Goal: Information Seeking & Learning: Find specific fact

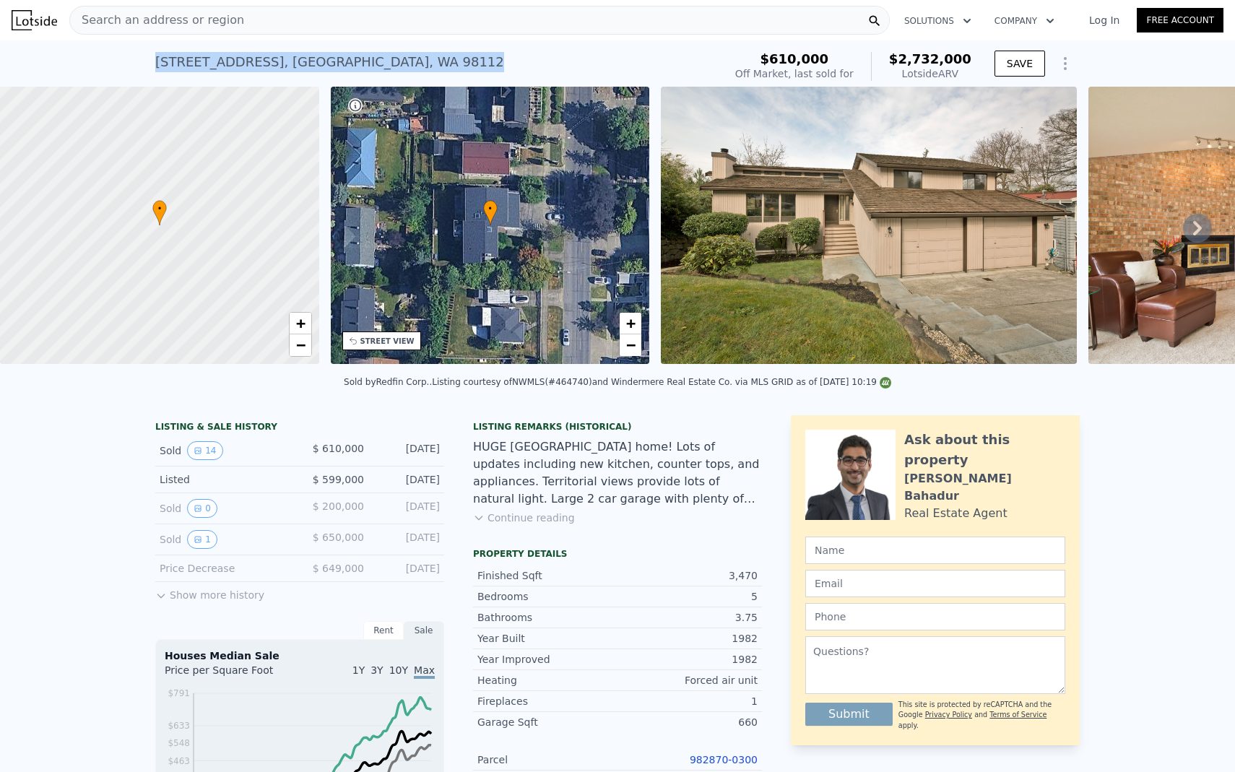
drag, startPoint x: 397, startPoint y: 61, endPoint x: 123, endPoint y: 58, distance: 274.4
click at [123, 58] on div "[STREET_ADDRESS] Sold [DATE] for $610k (~ARV $2.732m ) $610,000 Off Market, las…" at bounding box center [617, 63] width 1235 height 46
copy div "[STREET_ADDRESS]"
click at [226, 21] on span "Search an address or region" at bounding box center [157, 20] width 174 height 17
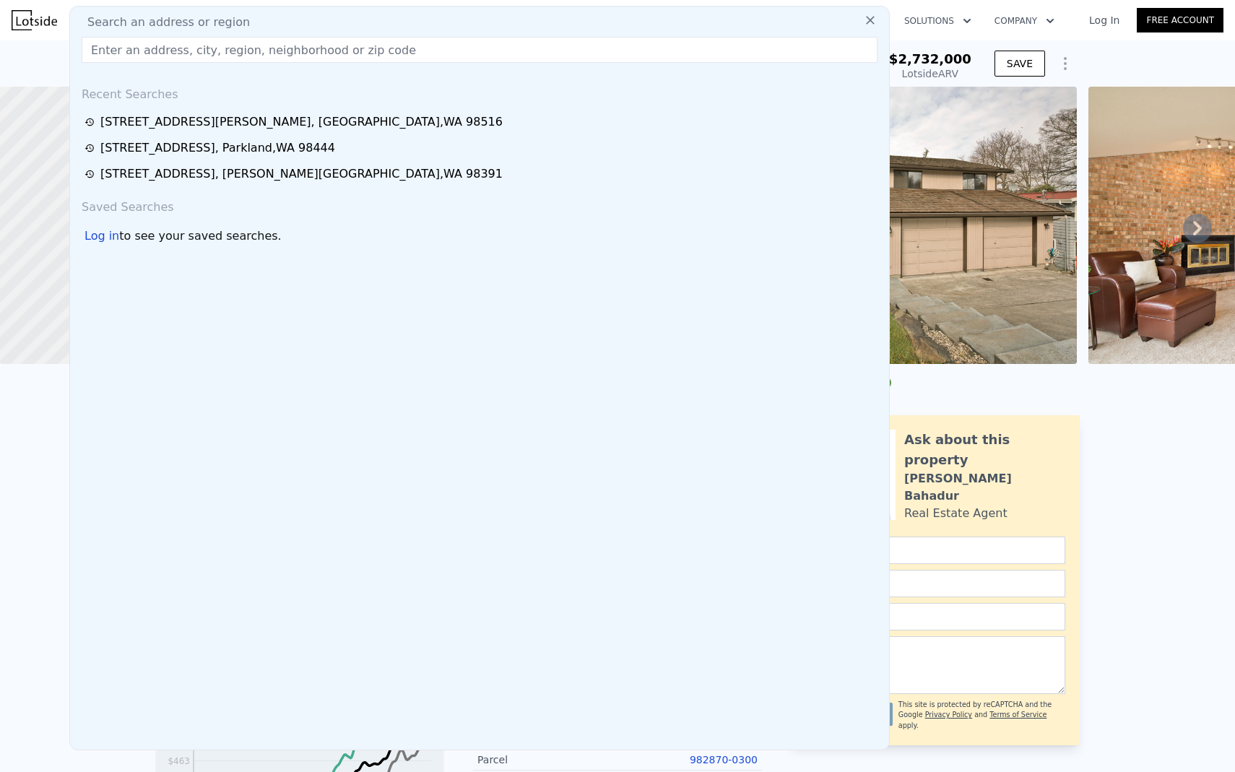
type input "[STREET_ADDRESS]"
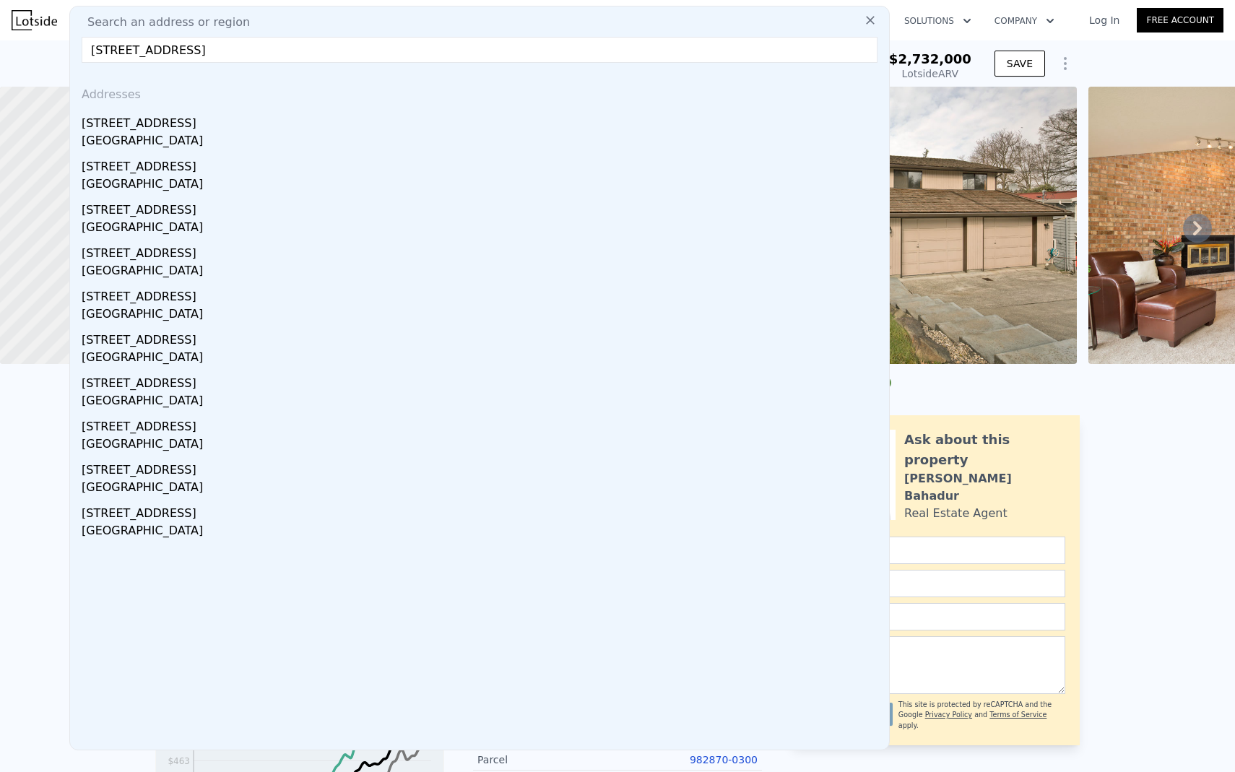
click at [173, 52] on input "[STREET_ADDRESS]" at bounding box center [480, 50] width 796 height 26
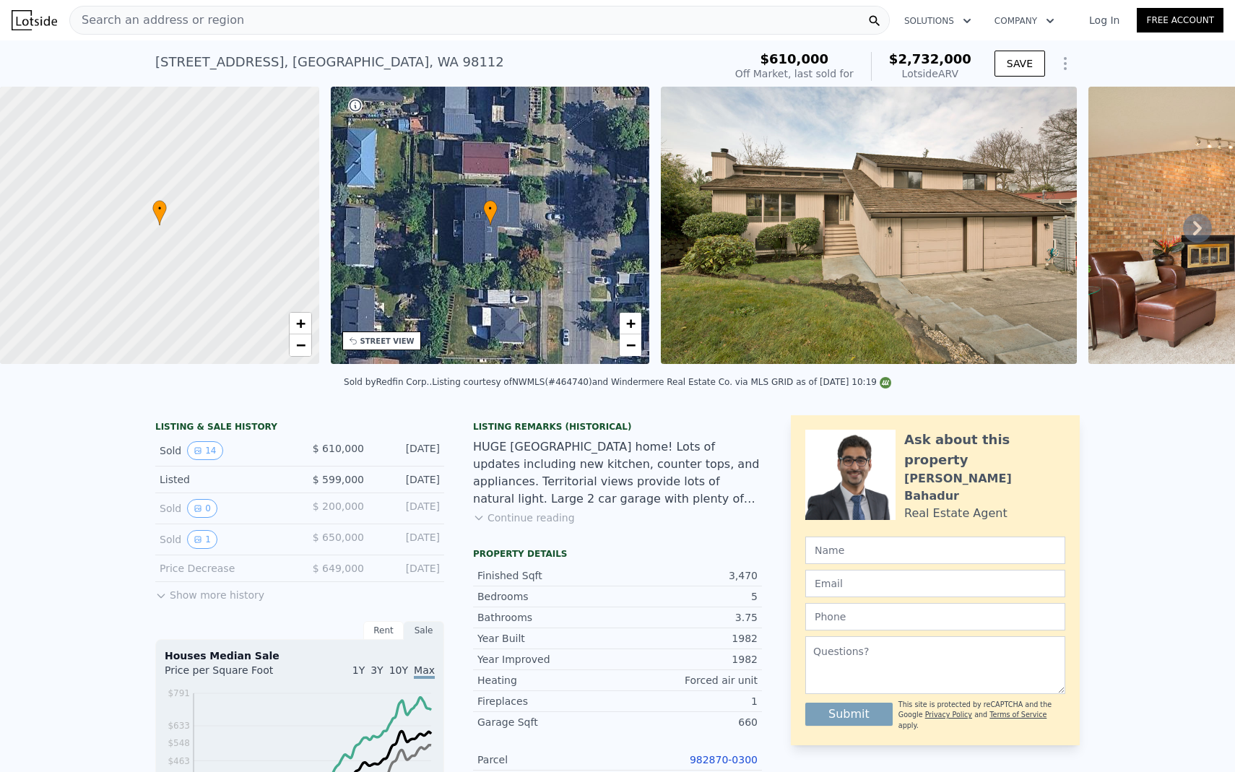
click at [349, 29] on div "Search an address or region" at bounding box center [479, 20] width 820 height 29
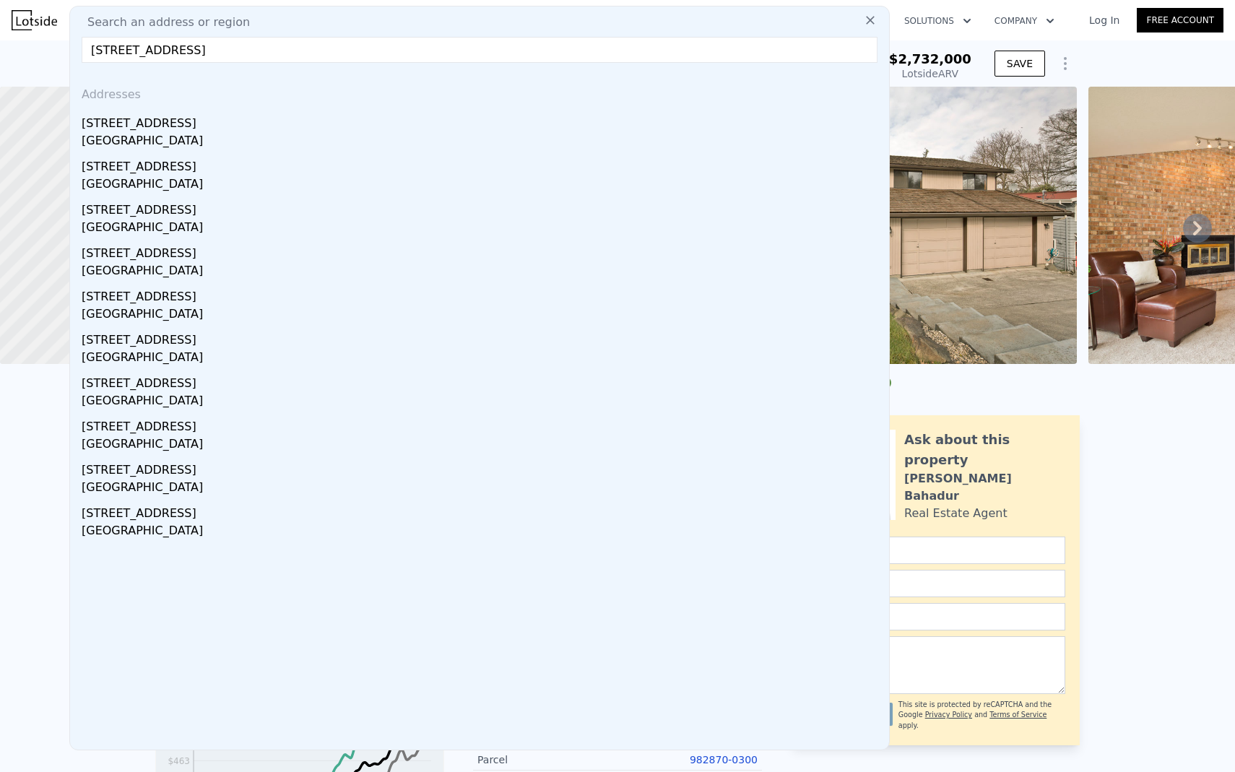
click at [173, 50] on input "[STREET_ADDRESS]" at bounding box center [480, 50] width 796 height 26
click at [373, 58] on input "[STREET_ADDRESS]" at bounding box center [480, 50] width 796 height 26
type input "[STREET_ADDRESS]"
click at [1137, 16] on link "Free Account" at bounding box center [1179, 20] width 87 height 25
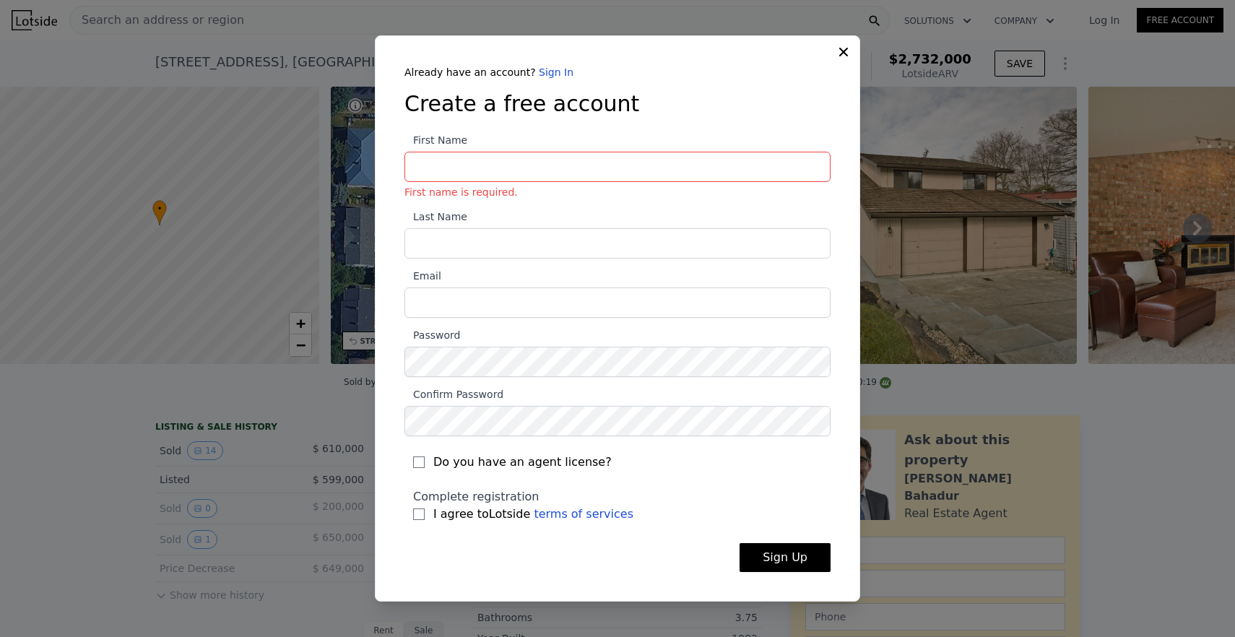
click at [842, 52] on icon at bounding box center [843, 52] width 9 height 9
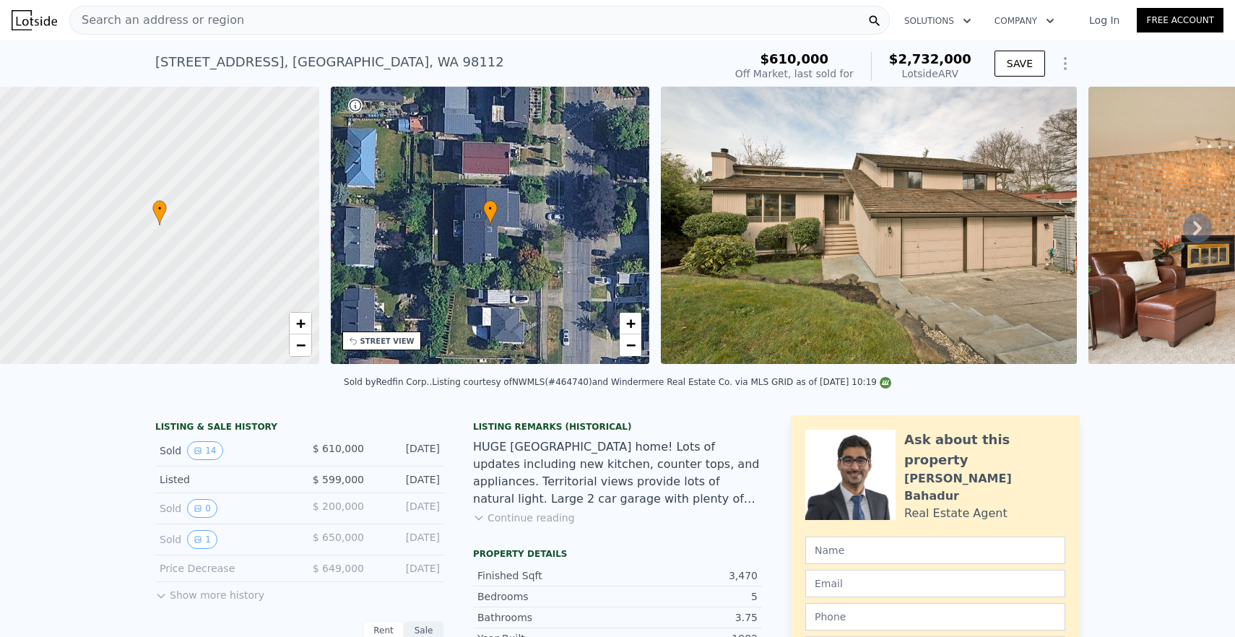
click at [435, 30] on div "Search an address or region" at bounding box center [479, 20] width 820 height 29
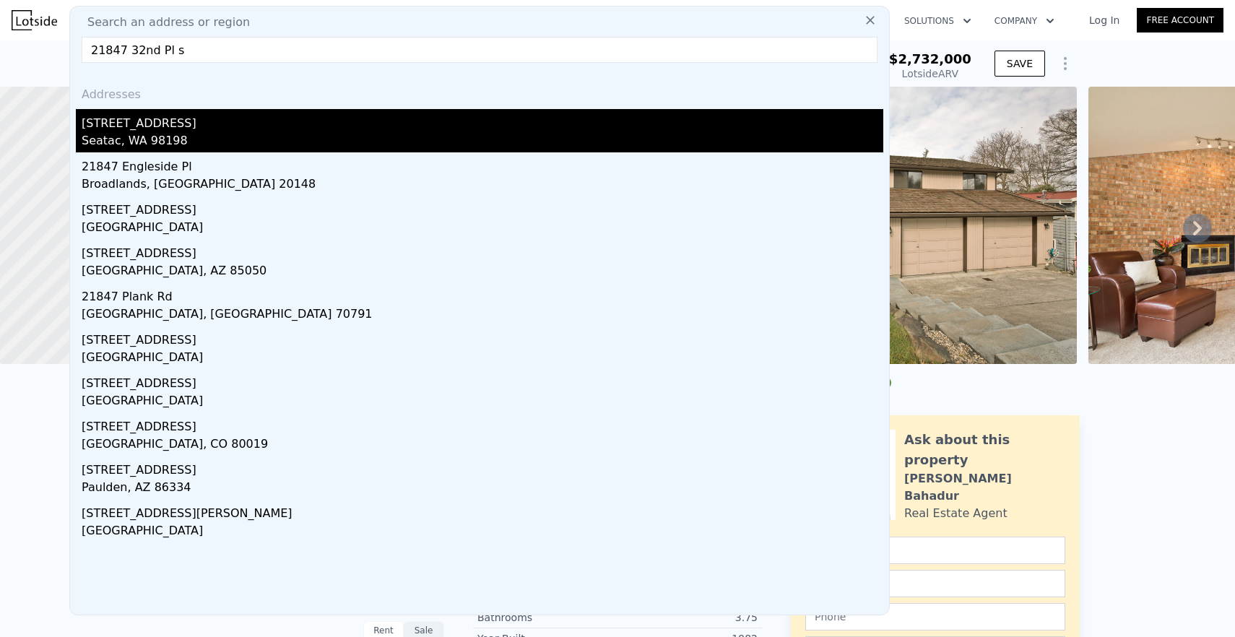
type input "21847 32nd Pl s"
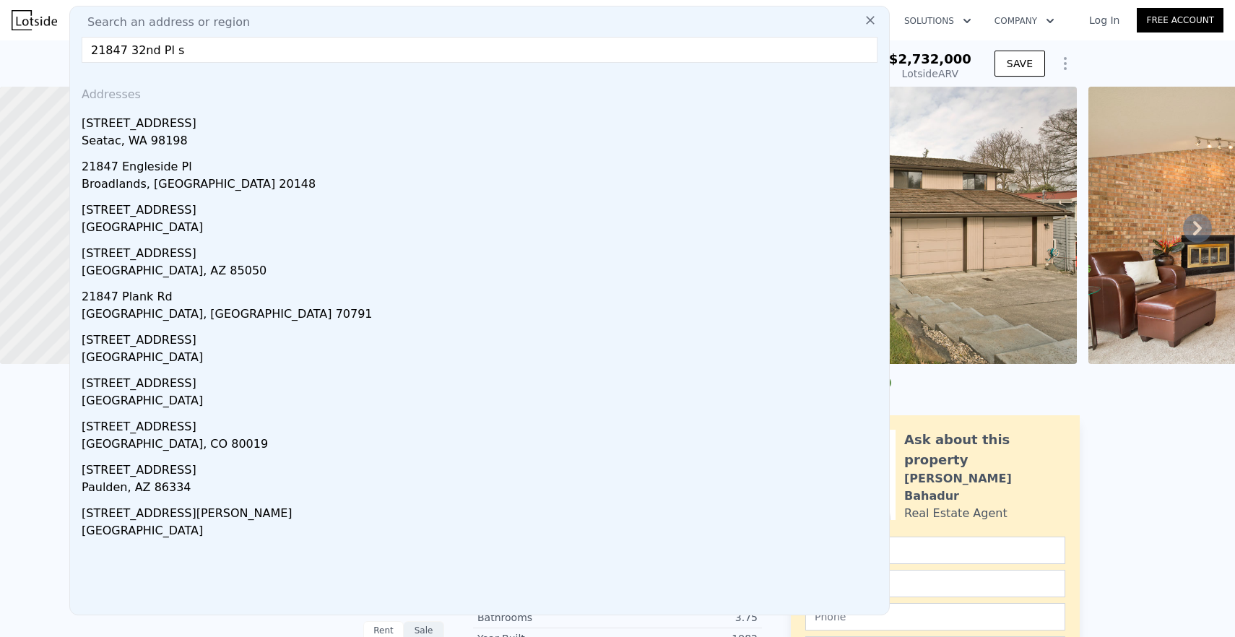
click at [352, 126] on div "[STREET_ADDRESS]" at bounding box center [482, 120] width 801 height 23
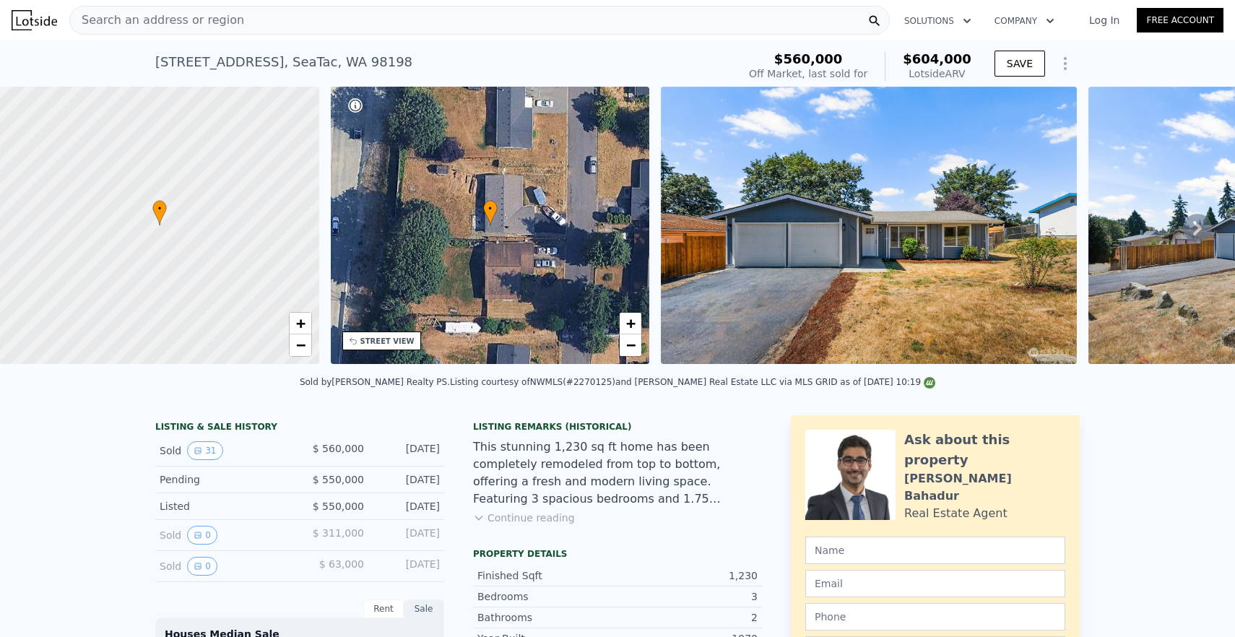
click at [913, 219] on img at bounding box center [869, 225] width 416 height 277
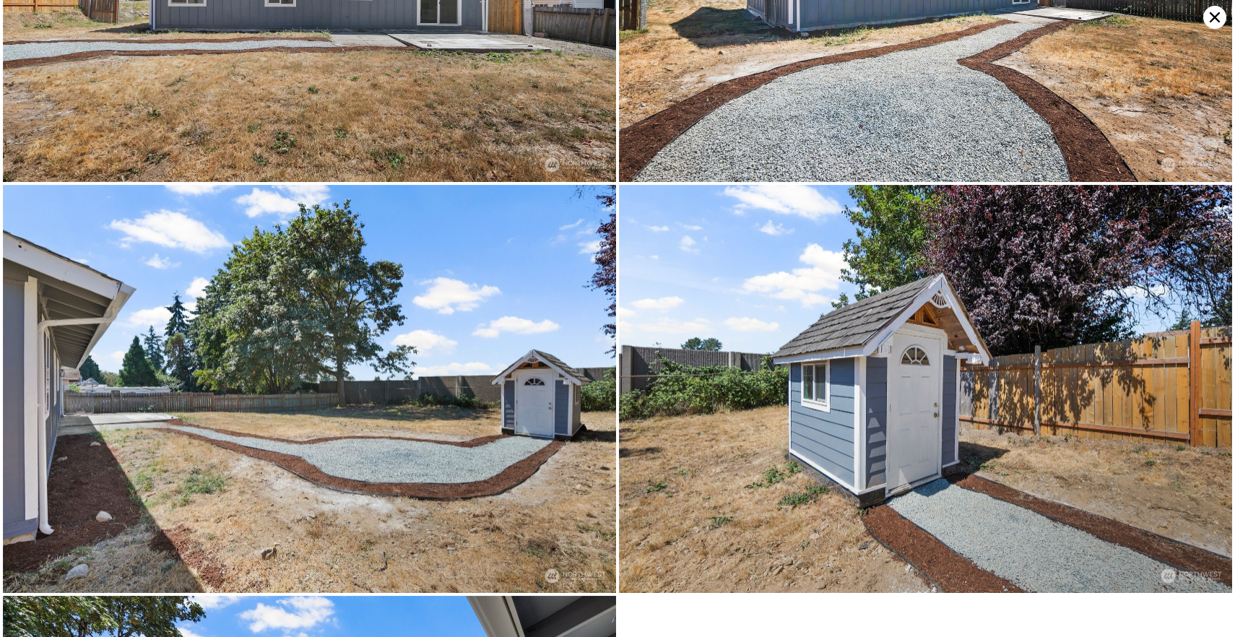
scroll to position [5943, 0]
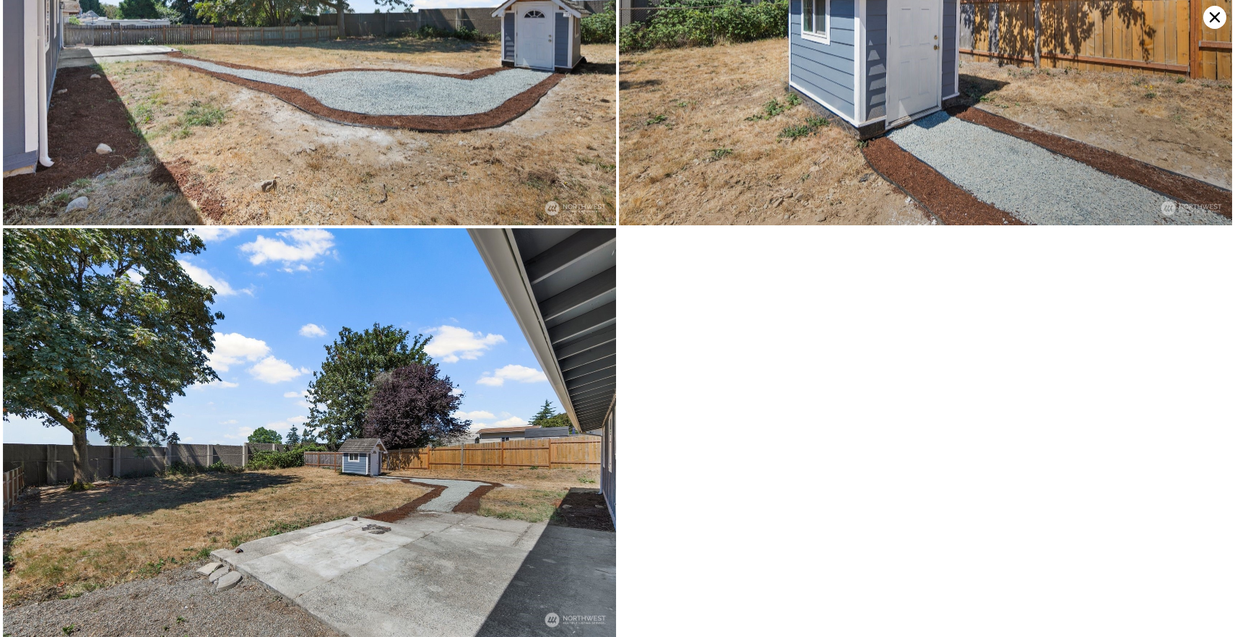
click at [1214, 17] on icon at bounding box center [1214, 17] width 10 height 10
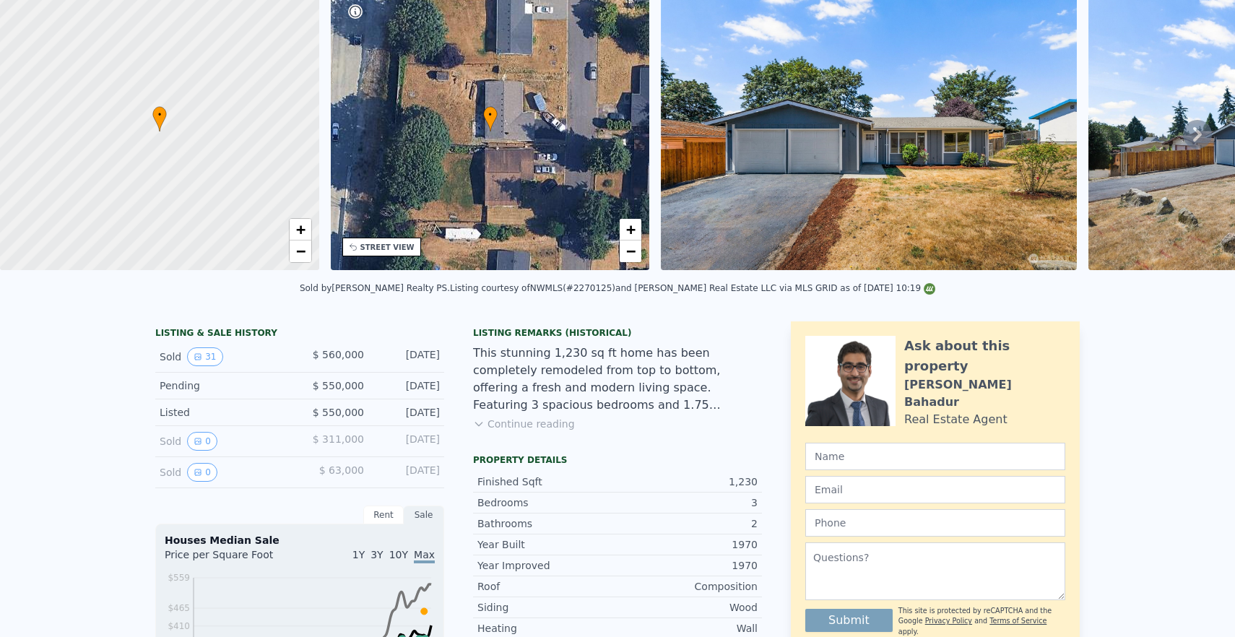
scroll to position [0, 0]
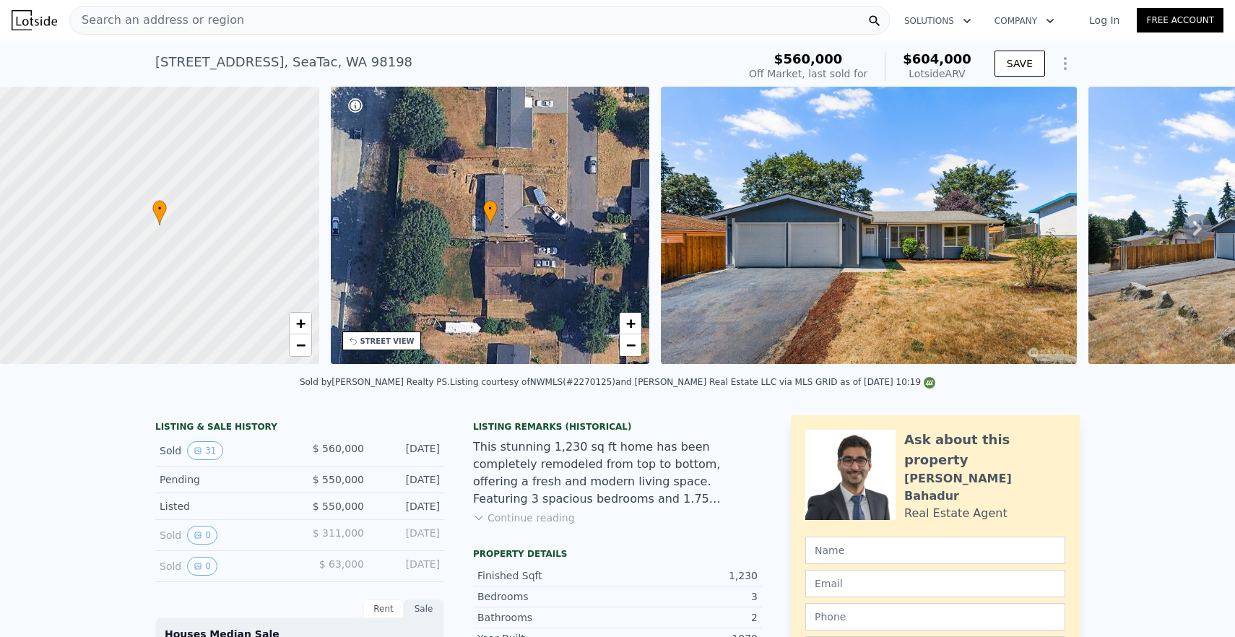
click at [378, 10] on div "Search an address or region" at bounding box center [479, 20] width 820 height 29
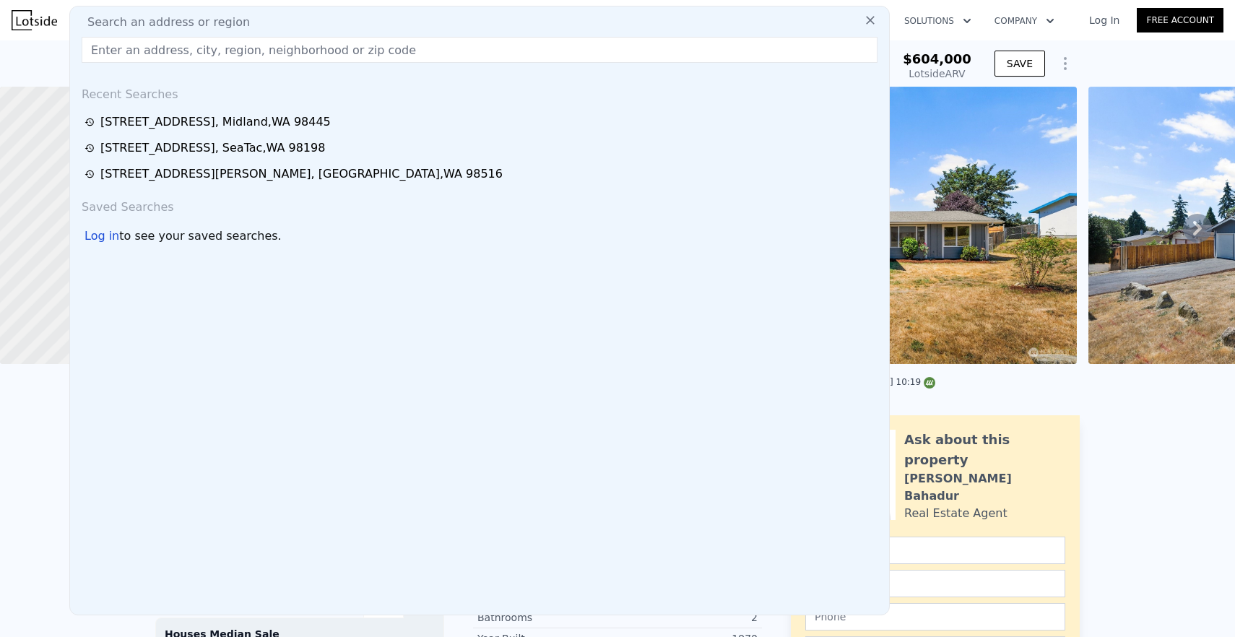
paste input "[STREET_ADDRESS]"
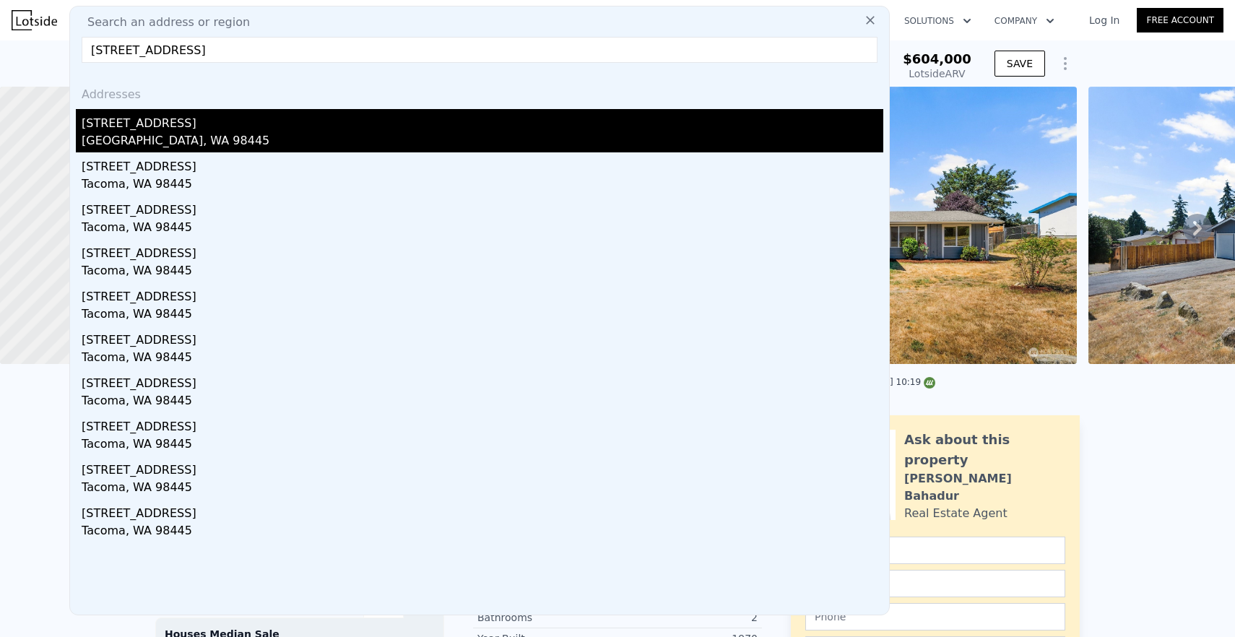
type input "[STREET_ADDRESS]"
click at [313, 122] on div "[STREET_ADDRESS]" at bounding box center [482, 120] width 801 height 23
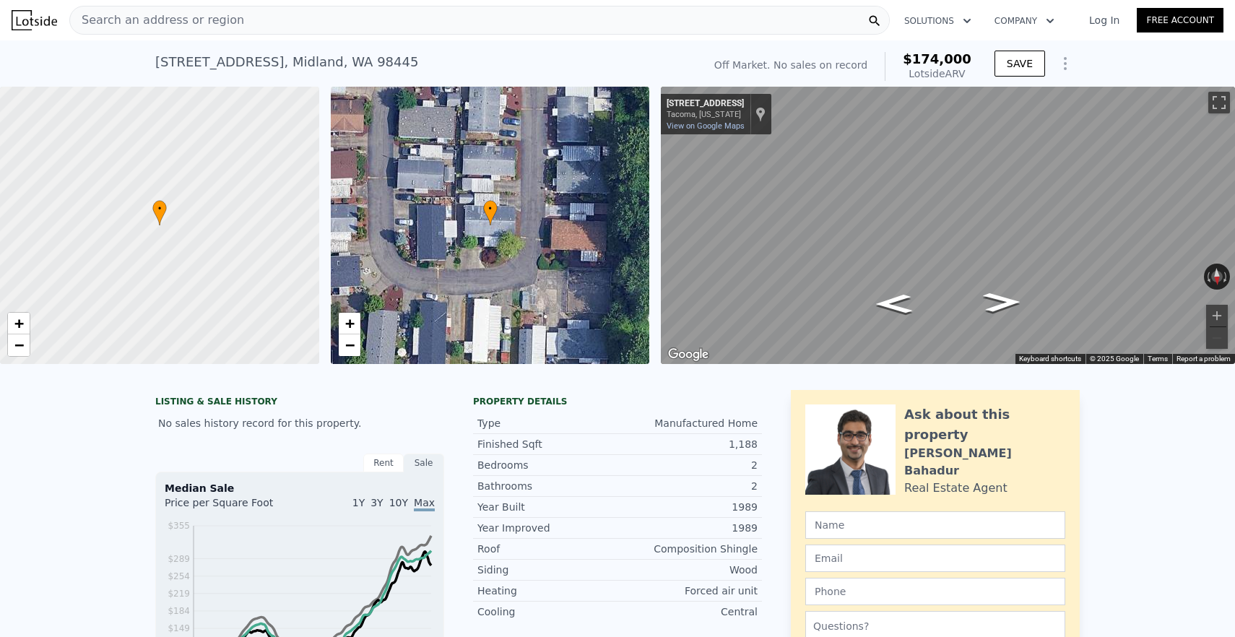
click at [470, 17] on div "Search an address or region" at bounding box center [479, 20] width 820 height 29
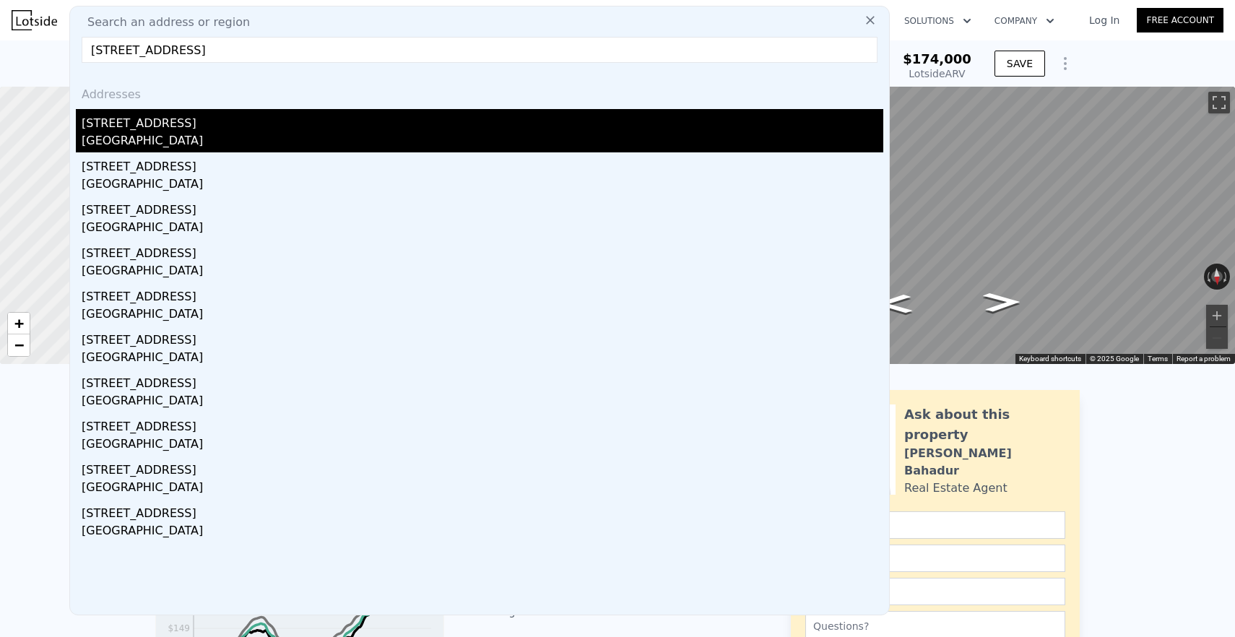
type input "[STREET_ADDRESS]"
click at [328, 117] on div "[STREET_ADDRESS]" at bounding box center [482, 120] width 801 height 23
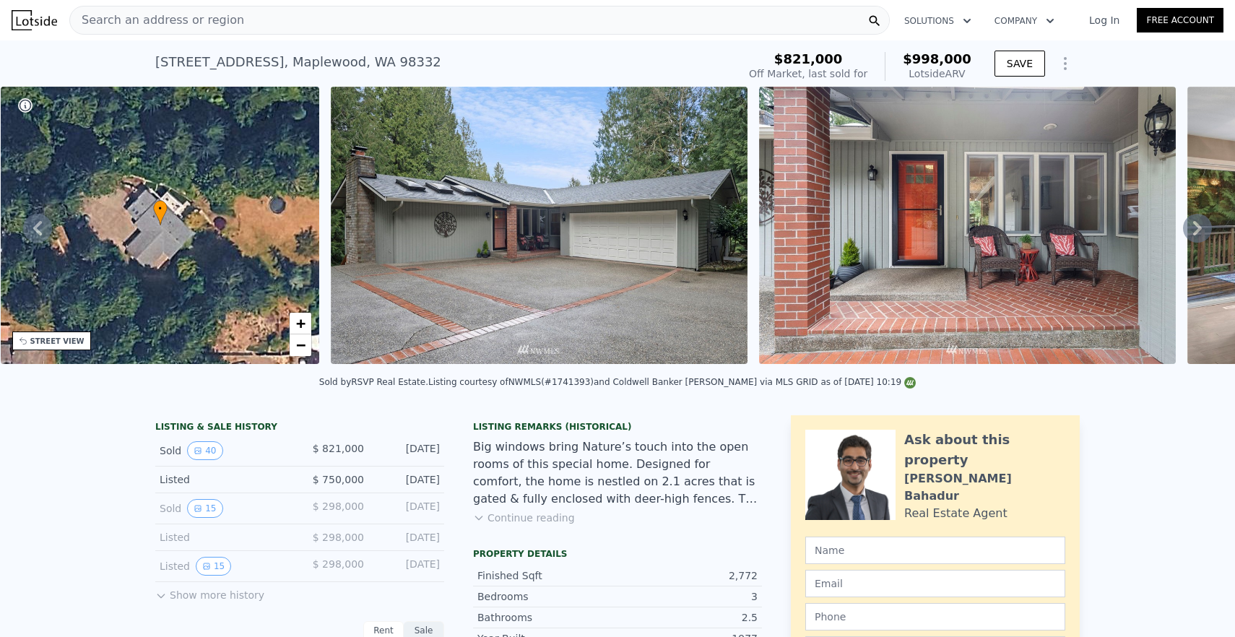
click at [430, 26] on div "Search an address or region" at bounding box center [479, 20] width 820 height 29
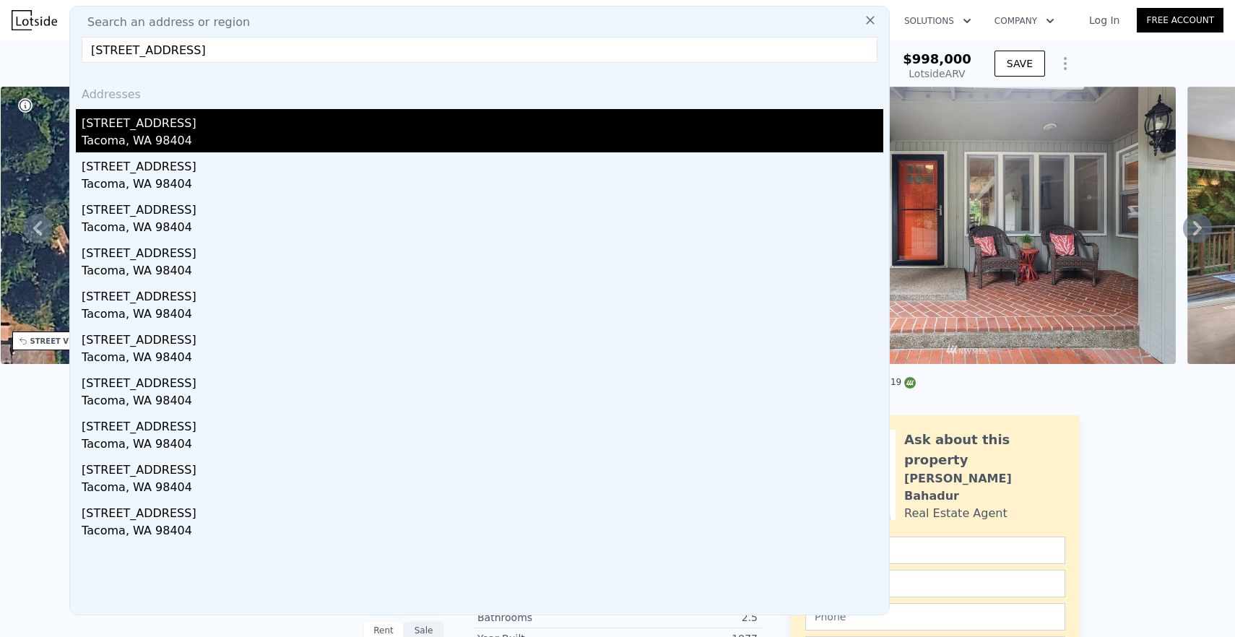
type input "[STREET_ADDRESS]"
click at [316, 121] on div "[STREET_ADDRESS]" at bounding box center [482, 120] width 801 height 23
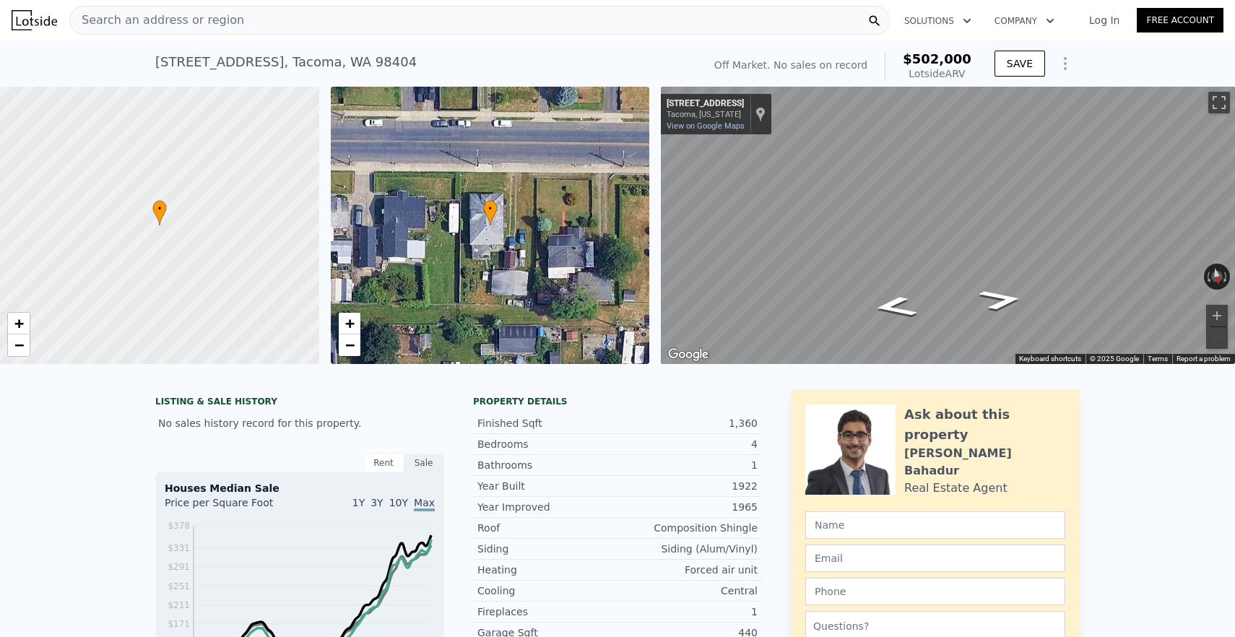
click at [356, 23] on div "Search an address or region" at bounding box center [479, 20] width 820 height 29
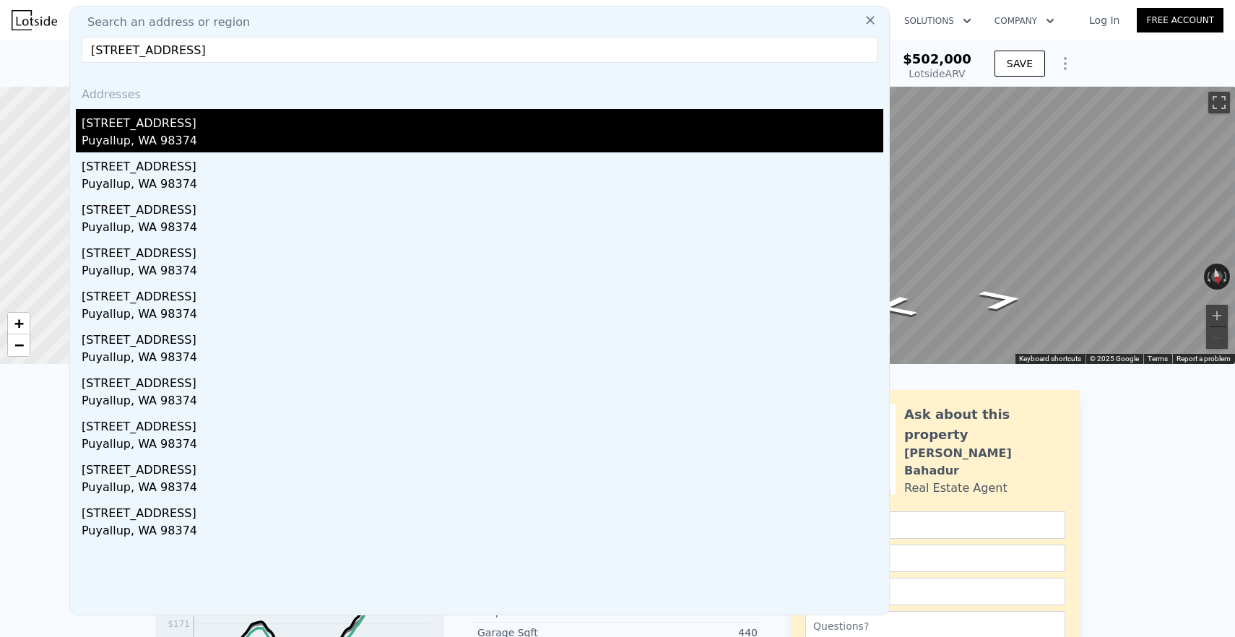
type input "[STREET_ADDRESS]"
click at [308, 129] on div "[STREET_ADDRESS]" at bounding box center [482, 120] width 801 height 23
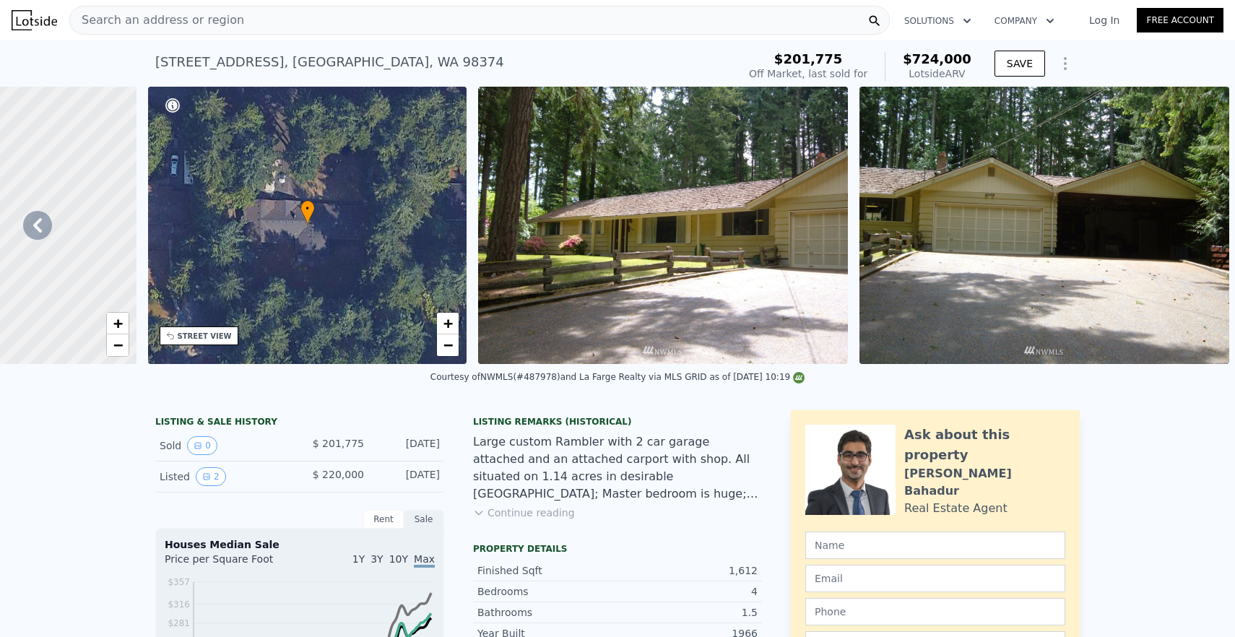
click at [418, 30] on div "Search an address or region" at bounding box center [479, 20] width 820 height 29
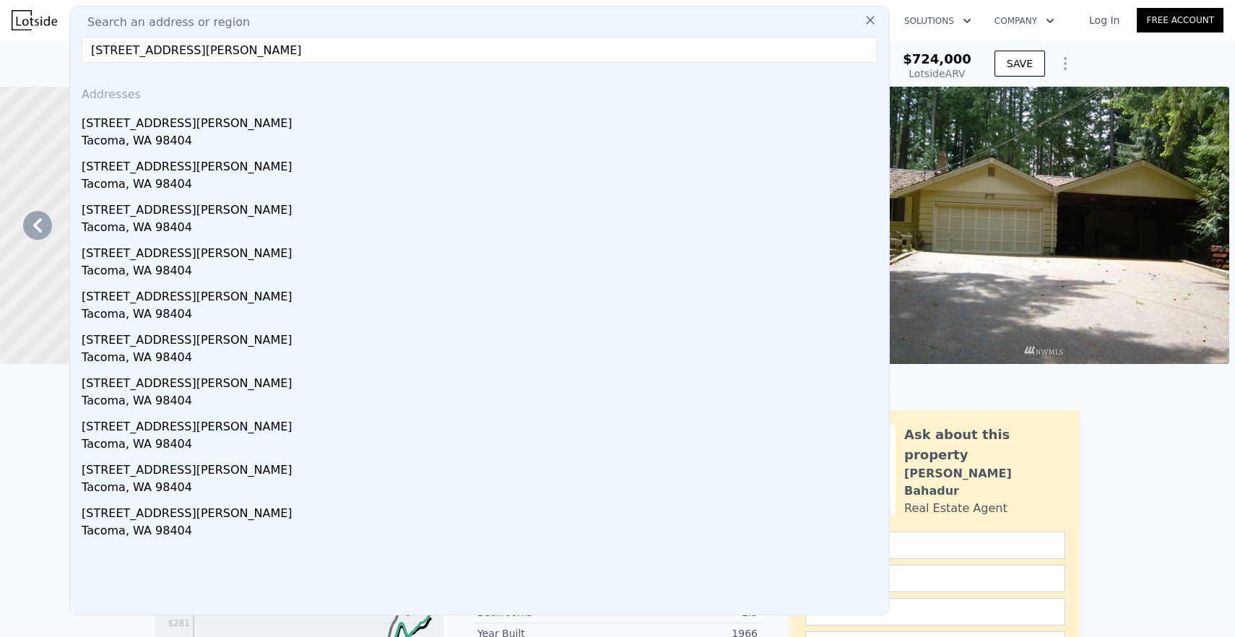
click at [381, 59] on input "[STREET_ADDRESS][PERSON_NAME]" at bounding box center [480, 50] width 796 height 26
click at [382, 56] on input "[STREET_ADDRESS][PERSON_NAME]" at bounding box center [480, 50] width 796 height 26
type input "[STREET_ADDRESS][PERSON_NAME]"
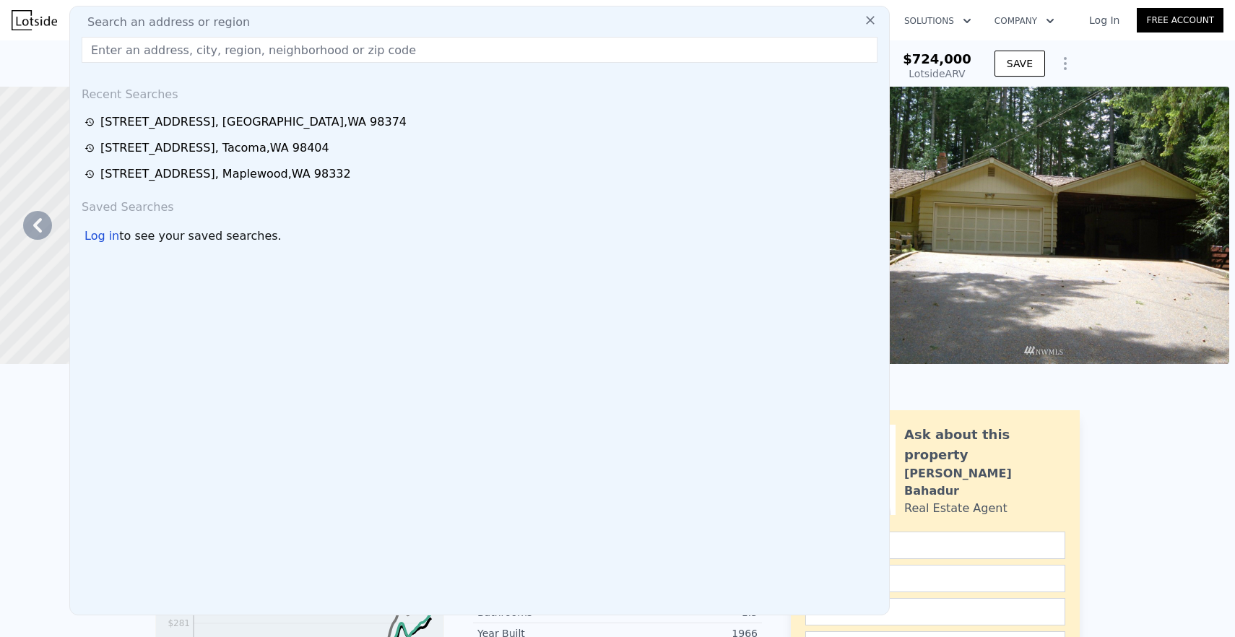
paste input "[STREET_ADDRESS][PERSON_NAME]"
type input "[STREET_ADDRESS][PERSON_NAME]"
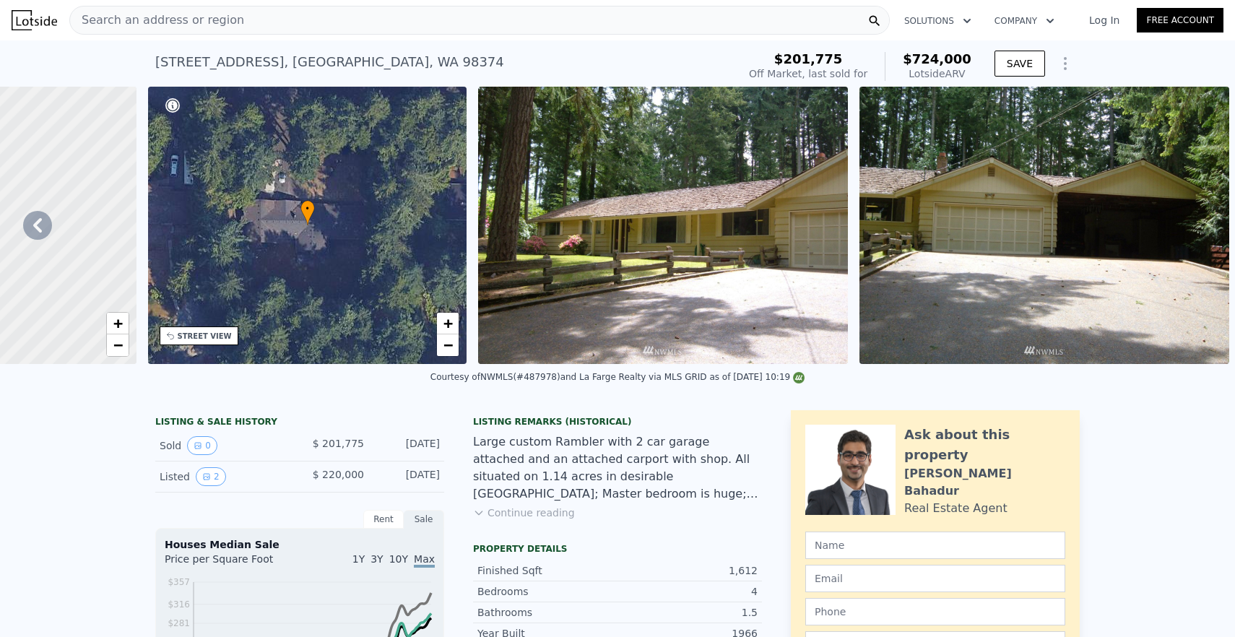
click at [39, 384] on div "Courtesy of NWMLS (#487978) and La Farge Realty via MLS GRID as of [DATE] 10:19" at bounding box center [617, 381] width 1235 height 35
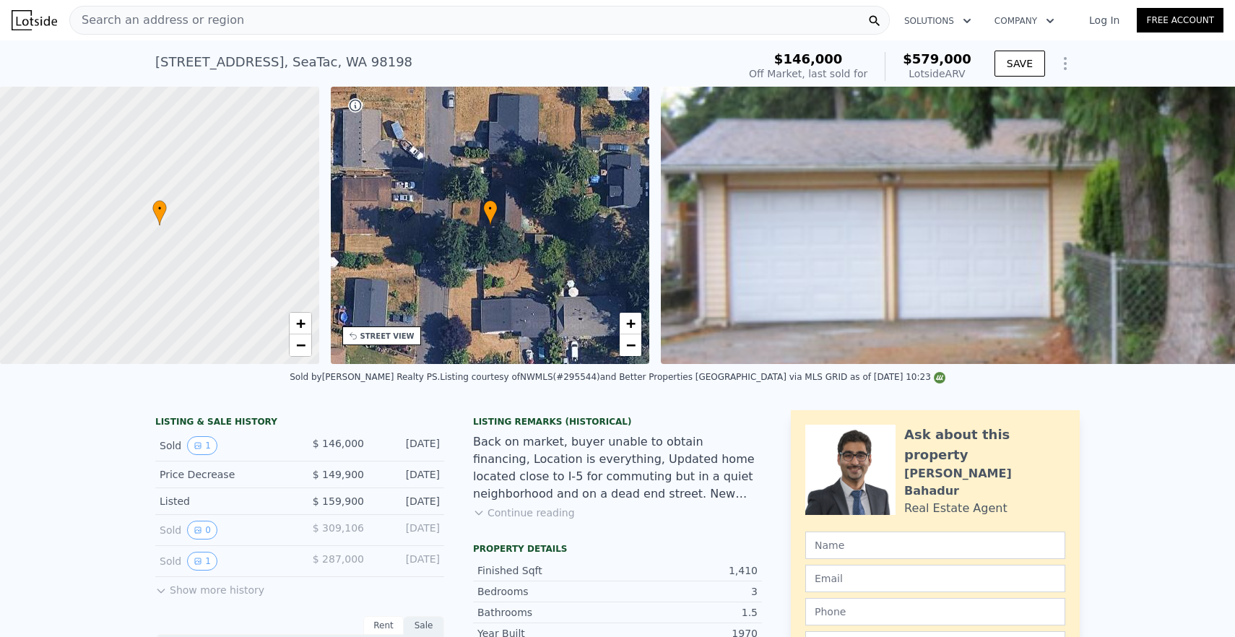
click at [474, 25] on div "Search an address or region" at bounding box center [479, 20] width 820 height 29
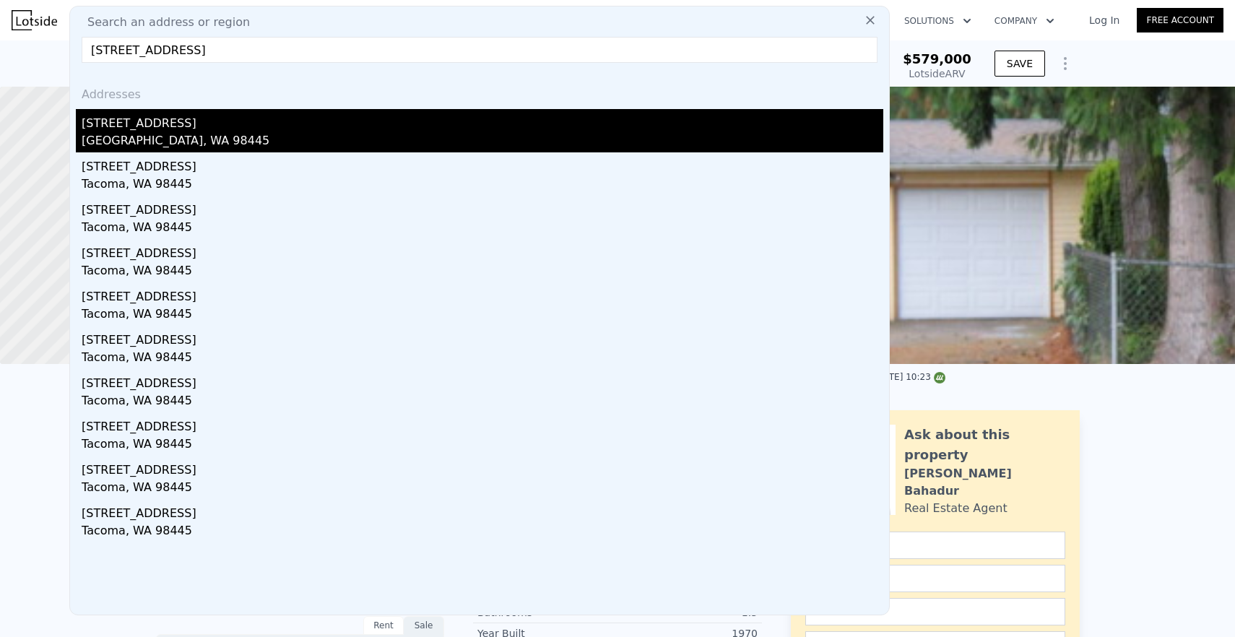
type input "[STREET_ADDRESS]"
click at [274, 124] on div "[STREET_ADDRESS]" at bounding box center [482, 120] width 801 height 23
